Goal: Task Accomplishment & Management: Complete application form

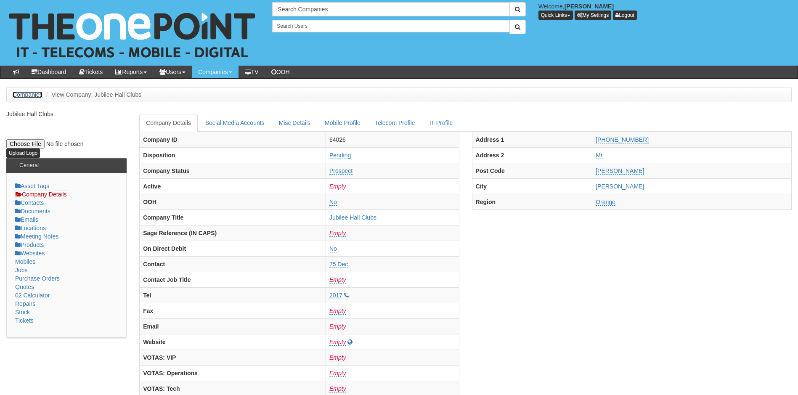
click at [30, 93] on link "Companies" at bounding box center [28, 94] width 30 height 7
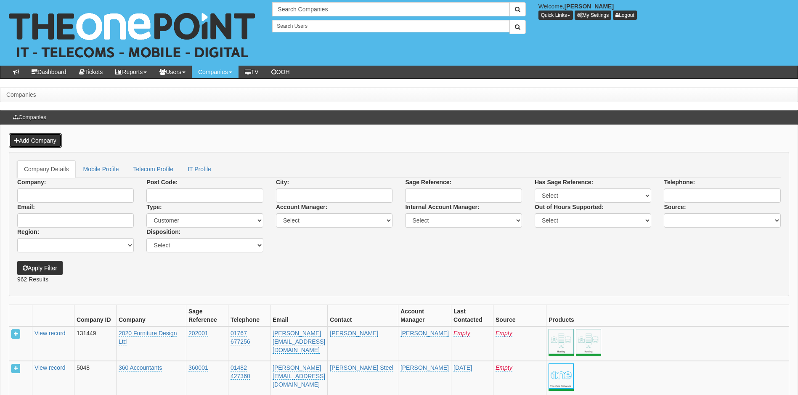
click at [49, 139] on link "Add Company" at bounding box center [35, 140] width 53 height 14
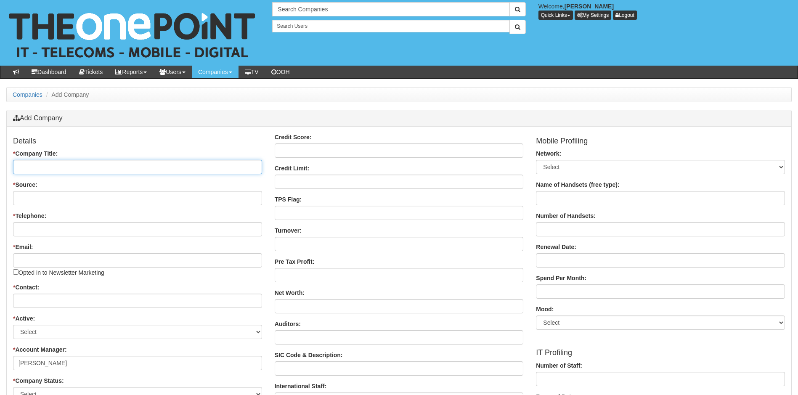
click at [62, 166] on input "* Company Title:" at bounding box center [137, 167] width 249 height 14
type input "Jubilee Hall Catering"
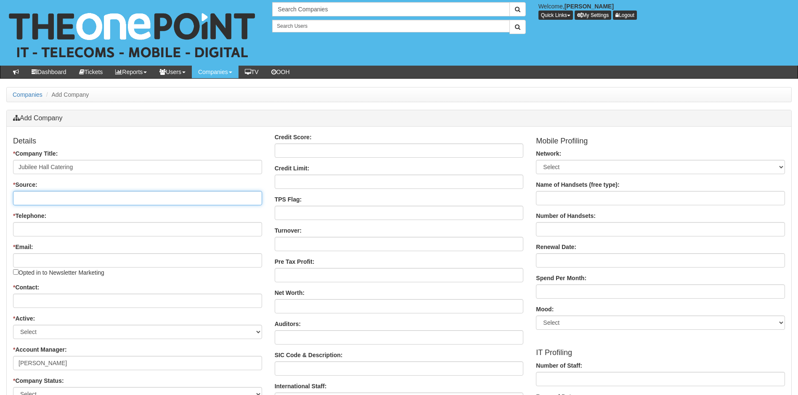
click at [65, 197] on input "* Source:" at bounding box center [137, 198] width 249 height 14
type input "Hubspot"
click at [54, 231] on input "* Telephone:" at bounding box center [137, 229] width 249 height 14
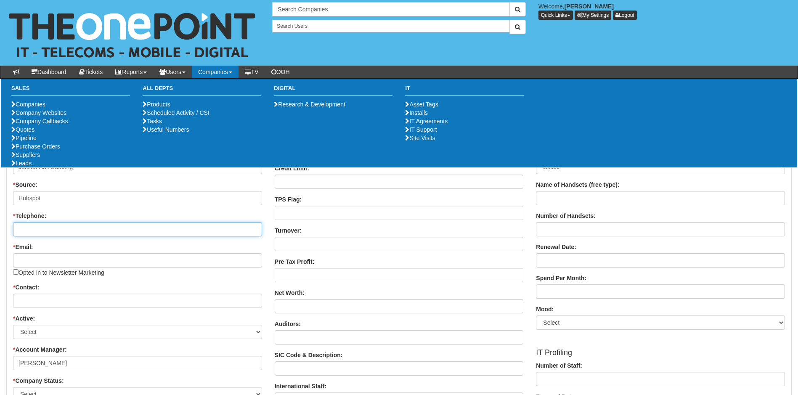
click at [53, 229] on input "* Telephone:" at bounding box center [137, 229] width 249 height 14
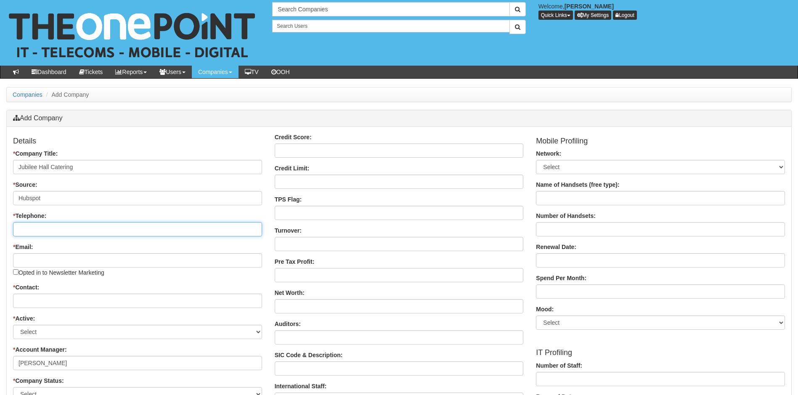
paste input "[PHONE_NUMBER]"
click at [29, 228] on input "[PHONE_NUMBER]" at bounding box center [137, 229] width 249 height 14
type input "01924332554"
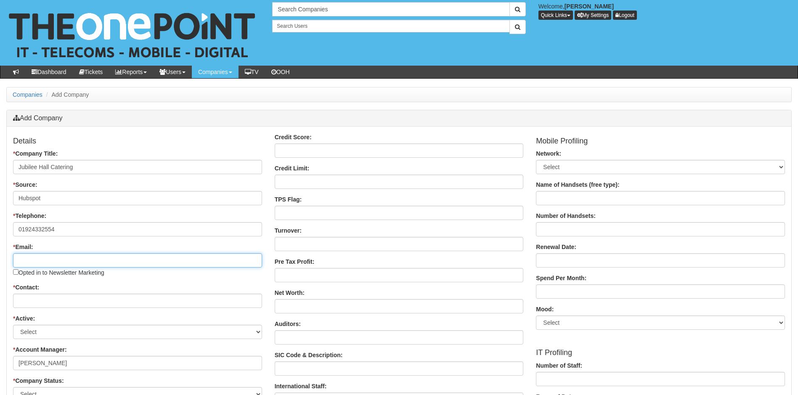
click at [59, 266] on input "* Email:" at bounding box center [137, 260] width 249 height 14
paste input "[EMAIL_ADDRESS][DOMAIN_NAME]"
type input "[EMAIL_ADDRESS][DOMAIN_NAME]"
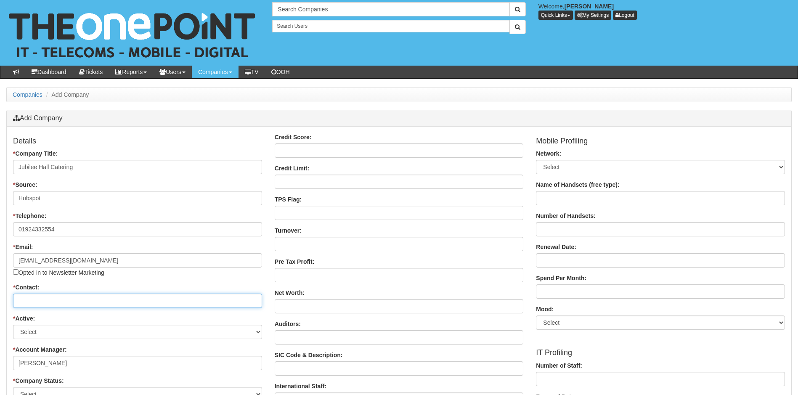
click at [46, 300] on input "* Contact:" at bounding box center [137, 301] width 249 height 14
type input "[PERSON_NAME]"
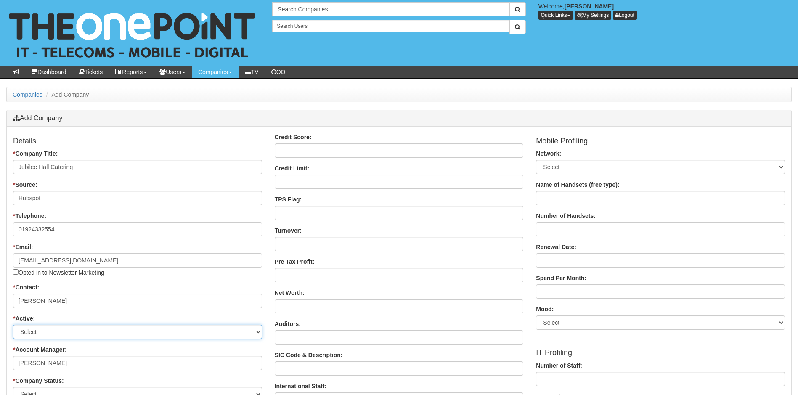
click at [77, 332] on select "Select Active Stop" at bounding box center [137, 332] width 249 height 14
select select "Active"
click at [13, 325] on select "Select Active Stop" at bounding box center [137, 332] width 249 height 14
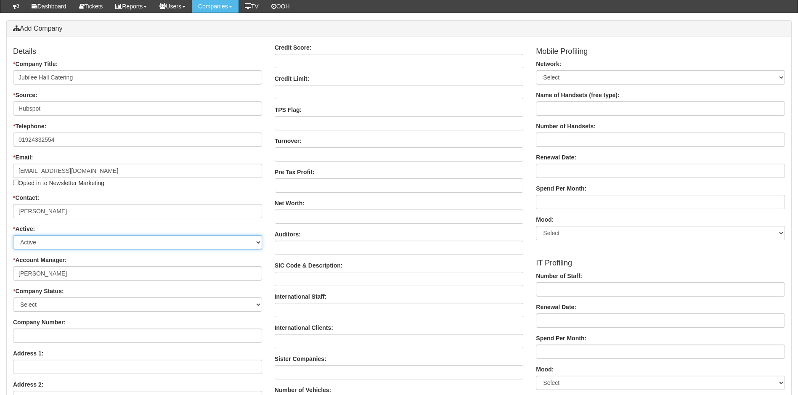
scroll to position [126, 0]
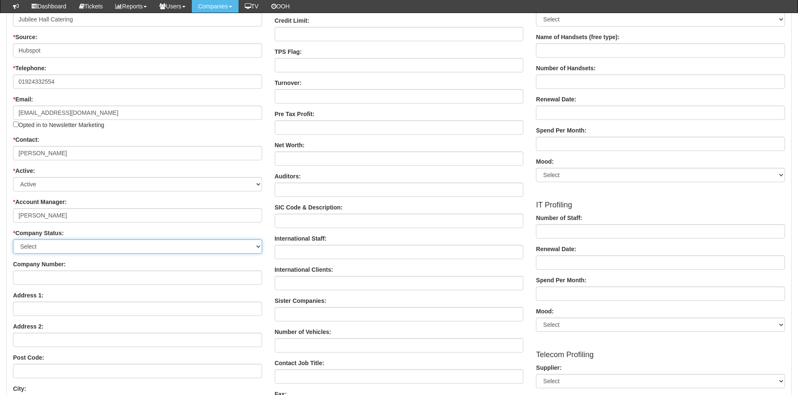
click at [104, 247] on select "Select Customer Do Not Ring Prospect Prospect Profile Supplier X-Customer" at bounding box center [137, 246] width 249 height 14
select select "Customer"
click at [13, 239] on select "Select Customer Do Not Ring Prospect Prospect Profile Supplier X-Customer" at bounding box center [137, 246] width 249 height 14
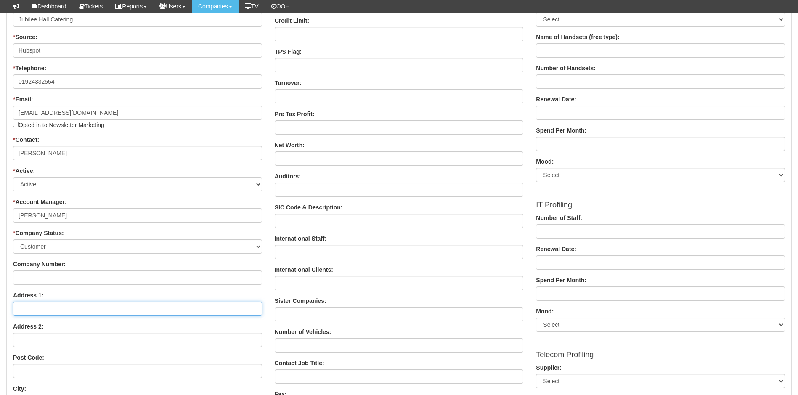
click at [64, 305] on input "Address 1:" at bounding box center [137, 309] width 249 height 14
paste input "Townley Road"
type input "Townley Road"
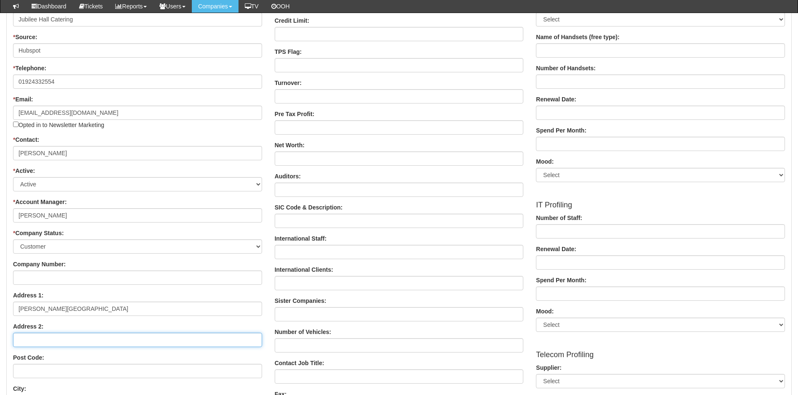
click at [48, 341] on input "Address 2:" at bounding box center [137, 340] width 249 height 14
paste input "Wakefield"
type input "Wakefield"
click at [63, 371] on input "Post Code:" at bounding box center [137, 371] width 249 height 14
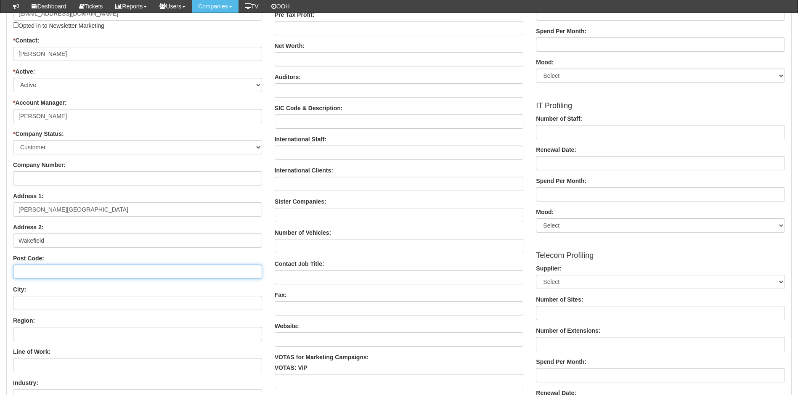
scroll to position [252, 0]
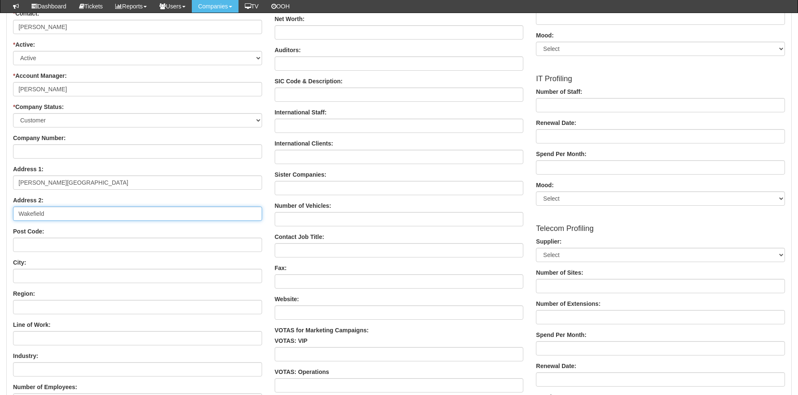
drag, startPoint x: 58, startPoint y: 216, endPoint x: 21, endPoint y: 216, distance: 37.4
click at [21, 216] on input "Wakefield" at bounding box center [137, 214] width 249 height 14
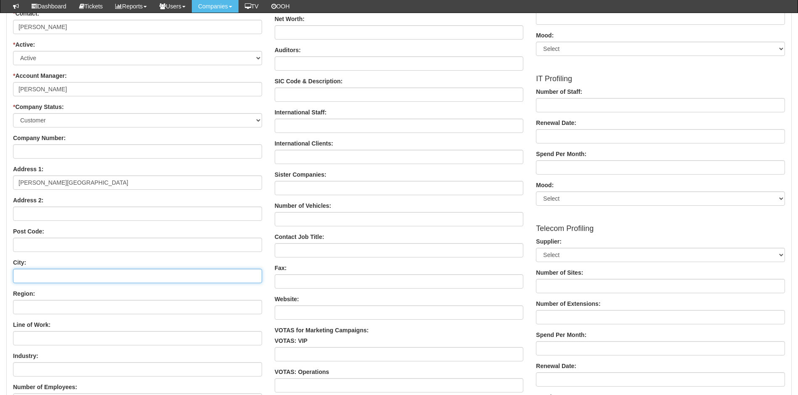
click at [51, 274] on input "City:" at bounding box center [137, 276] width 249 height 14
paste input "Wakefield"
type input "Wakefield"
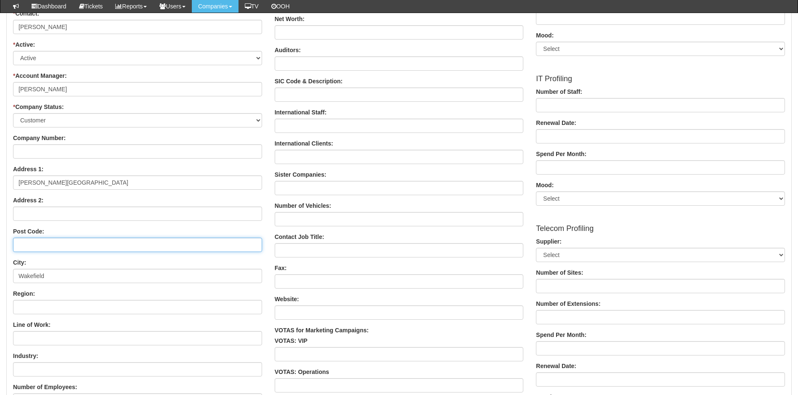
click at [76, 244] on input "Post Code:" at bounding box center [137, 245] width 249 height 14
paste input "WF2 8NS"
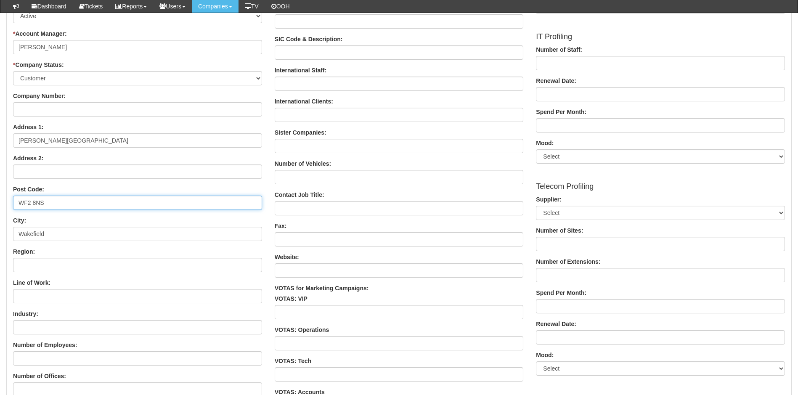
type input "WF2 8NS"
click at [80, 296] on input "Line of Work:" at bounding box center [137, 296] width 249 height 14
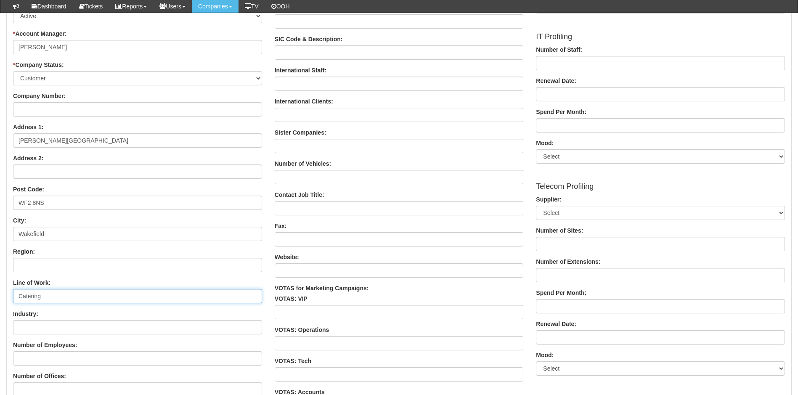
type input "Catering"
click at [71, 326] on input "Industry:" at bounding box center [137, 327] width 249 height 14
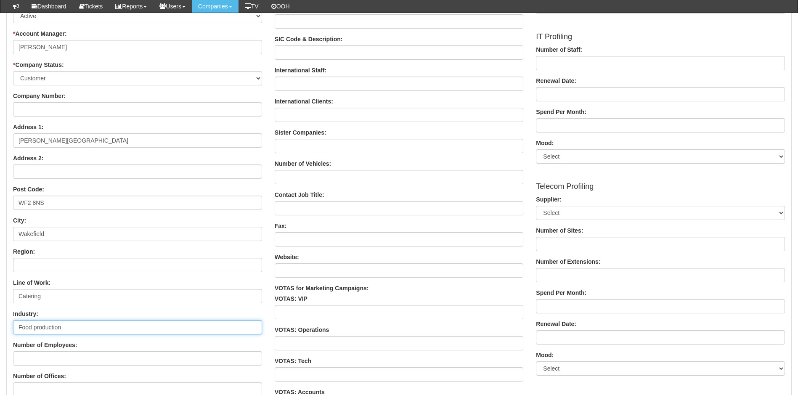
type input "Food production"
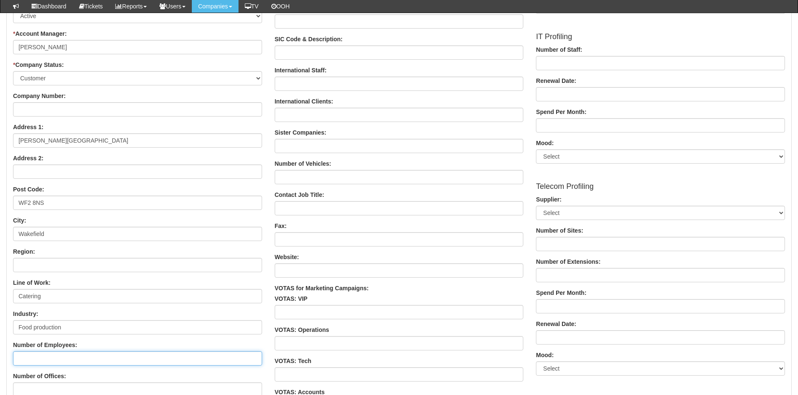
click at [76, 359] on input "Number of Employees:" at bounding box center [137, 358] width 249 height 14
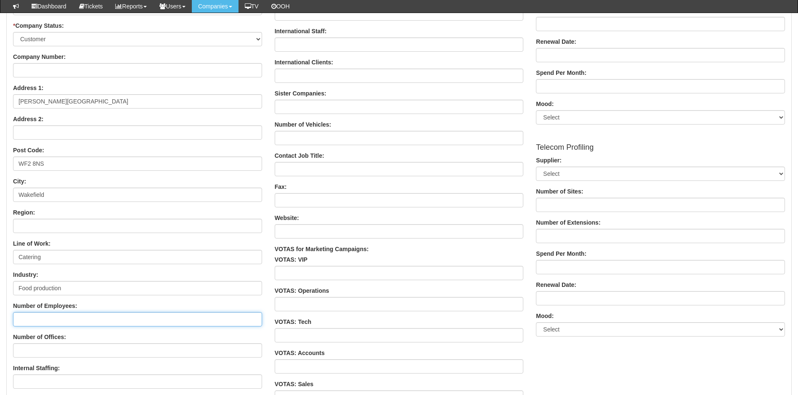
scroll to position [505, 0]
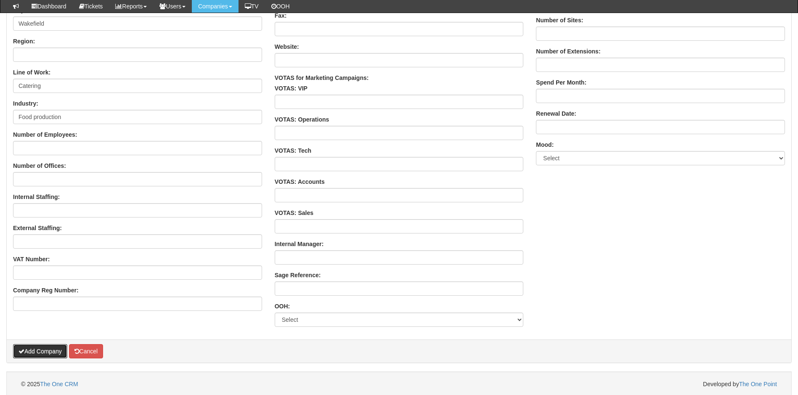
drag, startPoint x: 47, startPoint y: 353, endPoint x: 51, endPoint y: 352, distance: 4.2
click at [49, 352] on button "Add Company" at bounding box center [40, 351] width 54 height 14
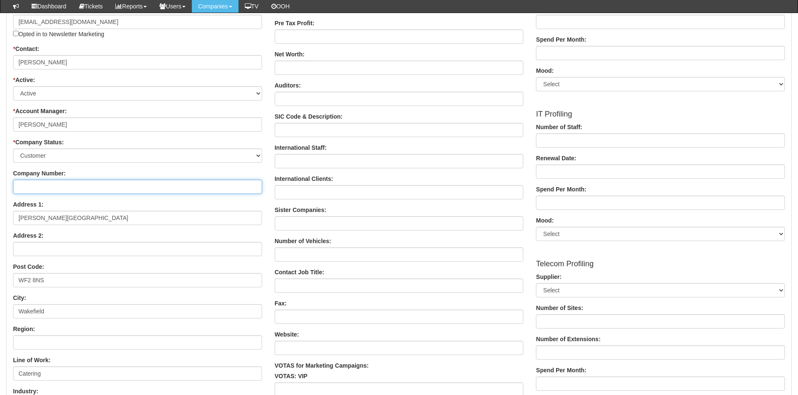
scroll to position [186, 0]
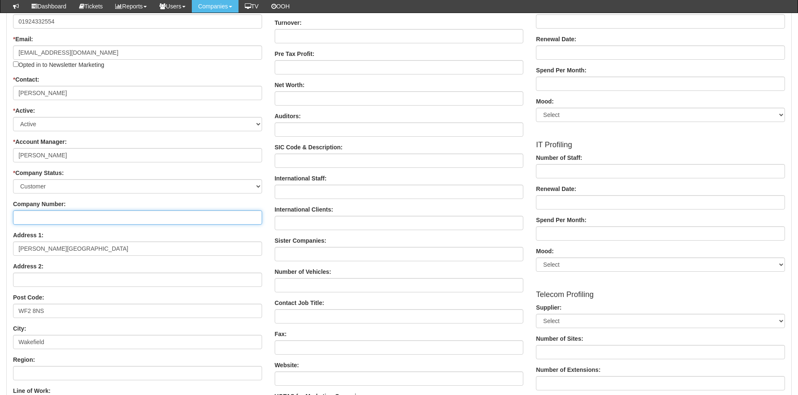
click at [142, 220] on input "Company Number:" at bounding box center [137, 217] width 249 height 14
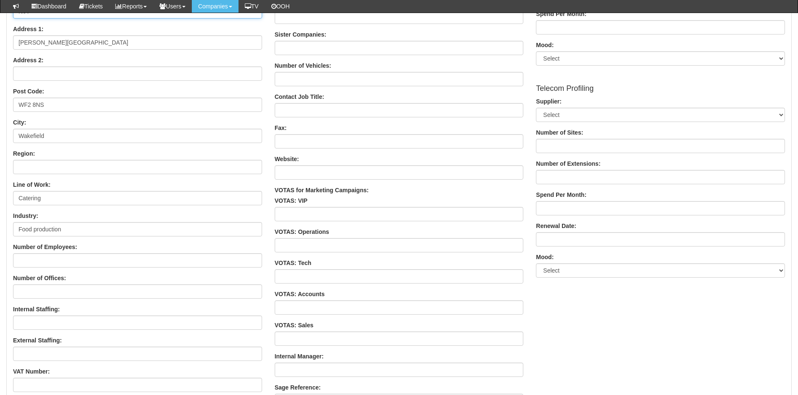
scroll to position [481, 0]
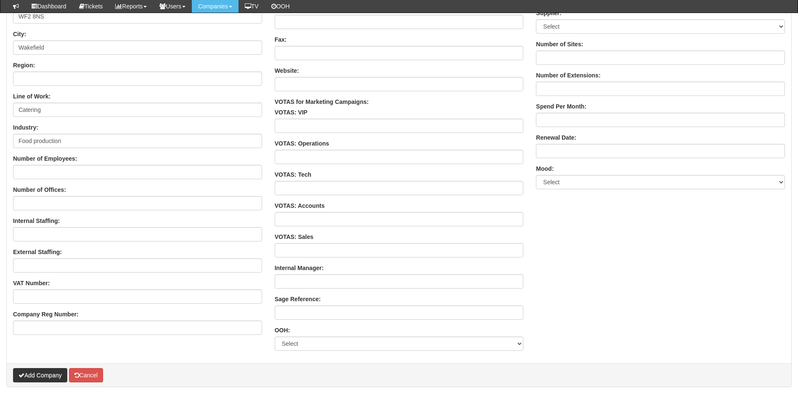
type input "N\A"
click at [49, 372] on button "Add Company" at bounding box center [40, 375] width 54 height 14
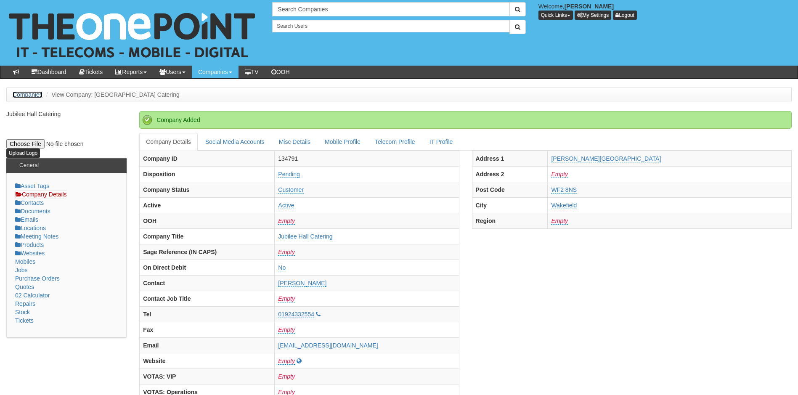
click at [29, 95] on link "Companies" at bounding box center [28, 94] width 30 height 7
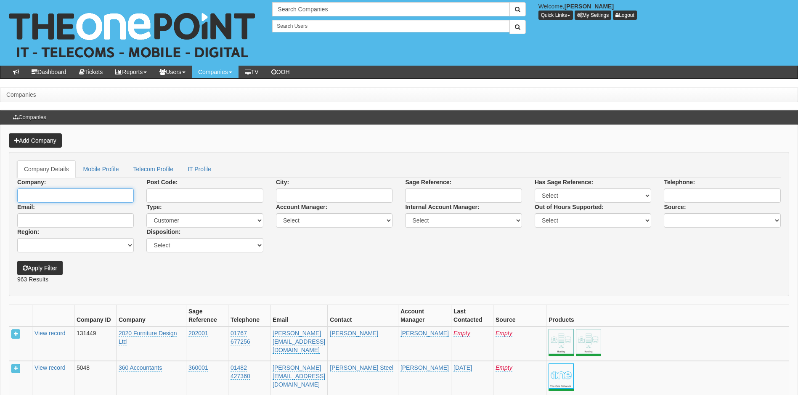
click at [45, 197] on input "Company:" at bounding box center [75, 195] width 117 height 14
type input "linbro"
